Goal: Use online tool/utility: Utilize a website feature to perform a specific function

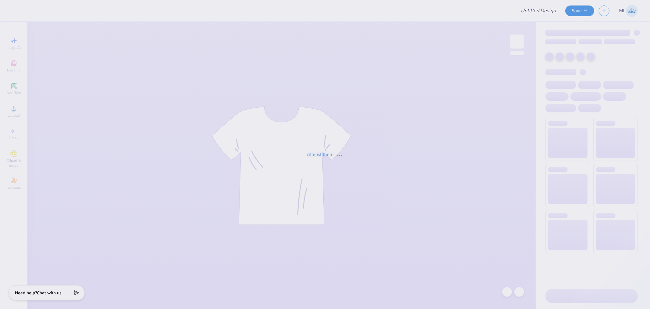
type input "Panhel 1"
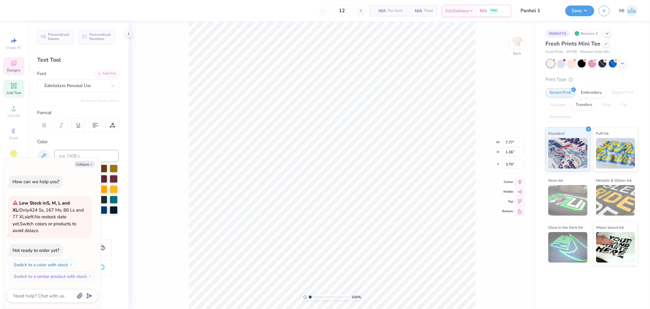
scroll to position [5, 1]
type textarea "x"
type input "2.22"
type input "0.44"
type input "5.27"
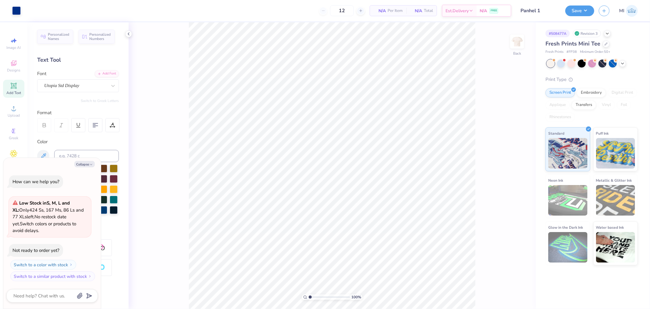
type textarea "x"
